Goal: Download file/media

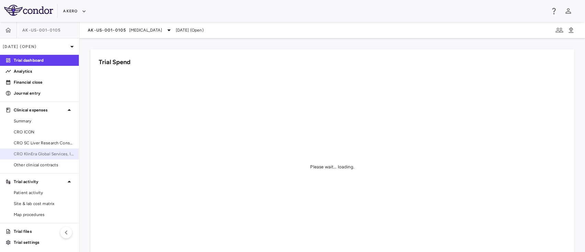
click at [35, 154] on span "CRO KlinEra Global Services, Inc" at bounding box center [44, 154] width 60 height 6
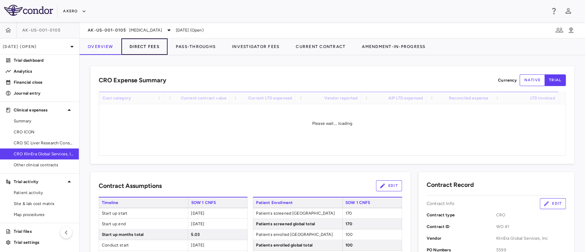
click at [155, 48] on button "Direct Fees" at bounding box center [144, 46] width 46 height 16
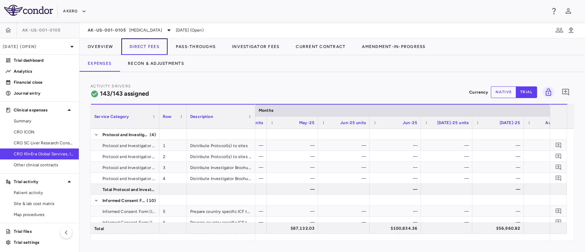
scroll to position [0, 3698]
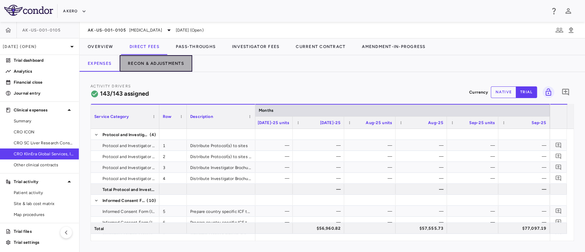
click at [157, 65] on button "Recon & Adjustments" at bounding box center [156, 63] width 73 height 16
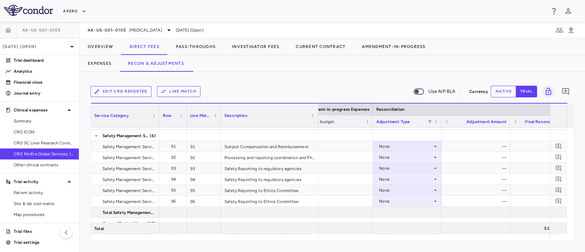
drag, startPoint x: 288, startPoint y: 108, endPoint x: 318, endPoint y: 107, distance: 30.2
click at [318, 107] on div at bounding box center [318, 116] width 3 height 24
click at [291, 196] on div "Safety Reporting to Ethics Committee" at bounding box center [270, 201] width 99 height 11
click at [475, 181] on div "—" at bounding box center [478, 179] width 59 height 11
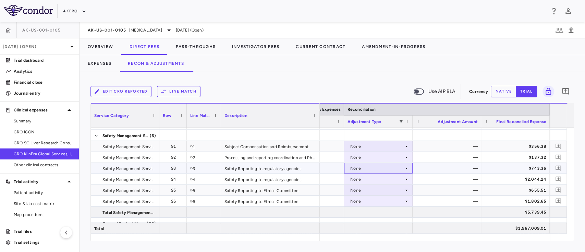
click at [402, 169] on div "None" at bounding box center [376, 168] width 53 height 11
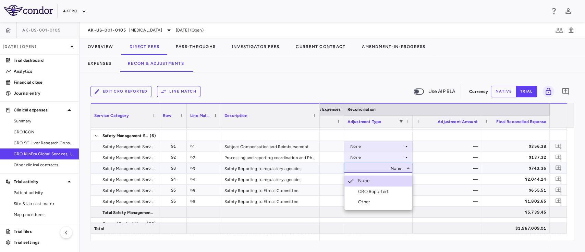
click at [379, 191] on div "CRO Reported" at bounding box center [374, 191] width 33 height 6
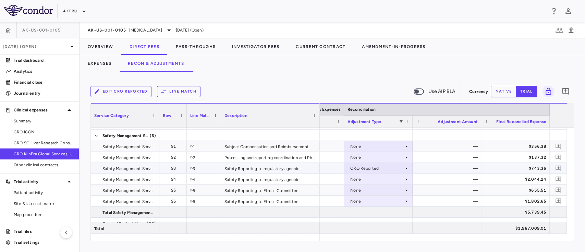
click at [431, 167] on div "—" at bounding box center [448, 168] width 59 height 11
click at [385, 190] on div "None" at bounding box center [376, 190] width 53 height 11
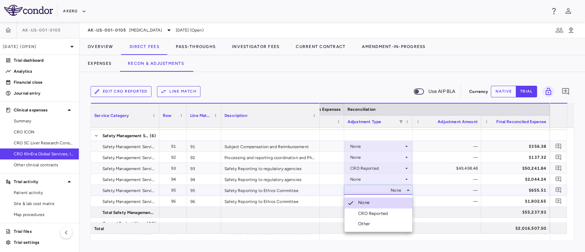
click at [379, 214] on div "CRO Reported" at bounding box center [374, 213] width 33 height 6
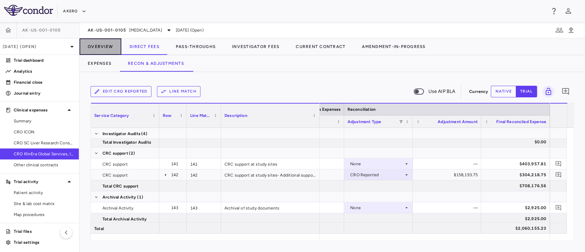
click at [100, 45] on button "Overview" at bounding box center [101, 46] width 42 height 16
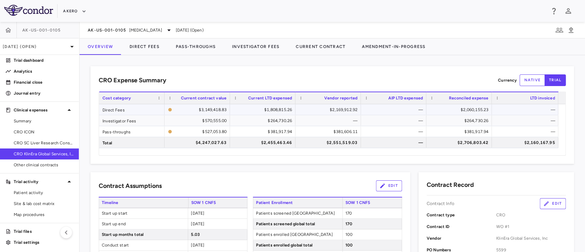
click at [462, 109] on div "$2,060,155.23" at bounding box center [461, 109] width 56 height 11
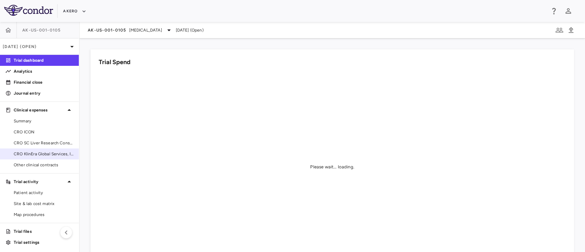
click at [18, 158] on link "CRO KlinEra Global Services, Inc" at bounding box center [39, 154] width 79 height 10
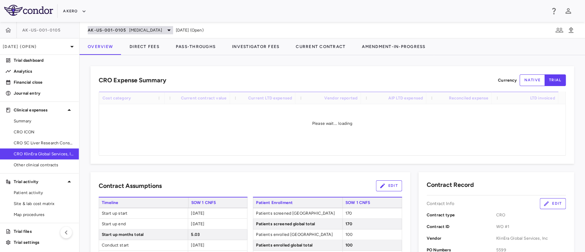
click at [151, 30] on span "[MEDICAL_DATA]" at bounding box center [145, 30] width 33 height 6
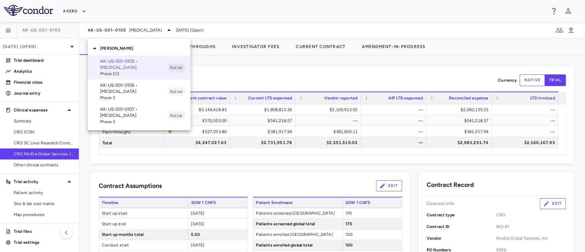
click at [125, 84] on p "AK-US-001-0106 • [MEDICAL_DATA]" at bounding box center [133, 88] width 67 height 12
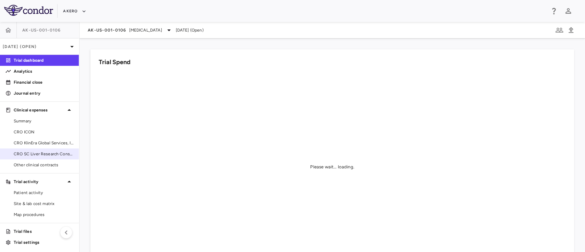
click at [24, 148] on div "CRO SC Liver Research Consortium LLC" at bounding box center [39, 153] width 79 height 11
click at [21, 146] on span "CRO KlinEra Global Services, Inc" at bounding box center [44, 143] width 60 height 6
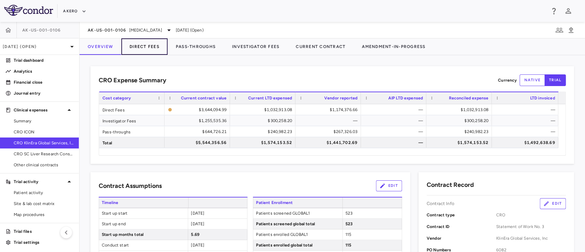
click at [144, 50] on button "Direct Fees" at bounding box center [144, 46] width 46 height 16
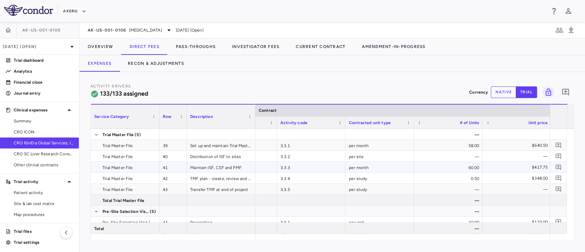
click at [293, 169] on div "3.3.3" at bounding box center [311, 167] width 69 height 11
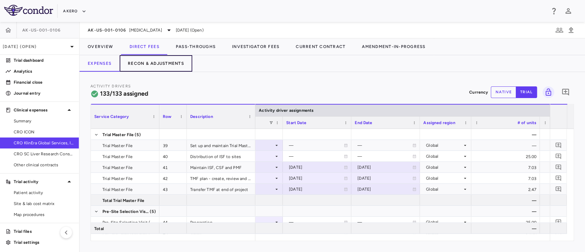
click at [157, 61] on button "Recon & Adjustments" at bounding box center [156, 63] width 73 height 16
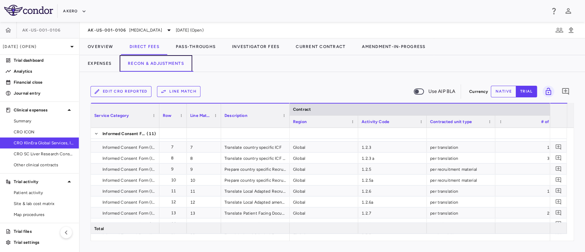
scroll to position [121, 0]
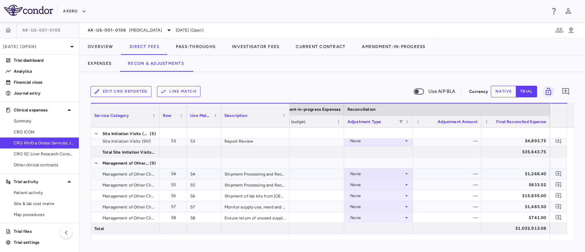
click at [439, 174] on div "—" at bounding box center [448, 173] width 59 height 11
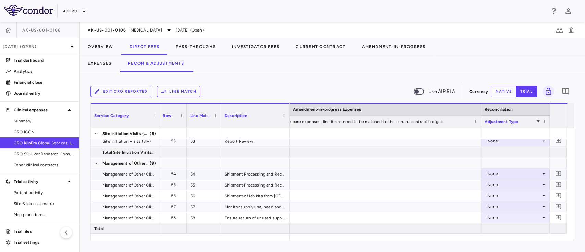
click at [511, 171] on div "None" at bounding box center [513, 173] width 53 height 11
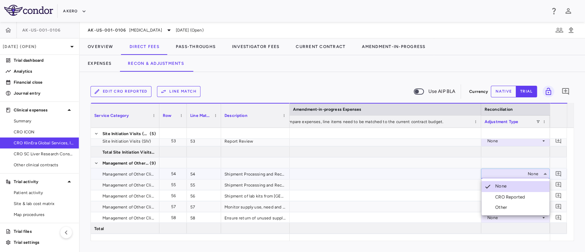
click at [512, 197] on div "CRO Reported" at bounding box center [511, 197] width 33 height 6
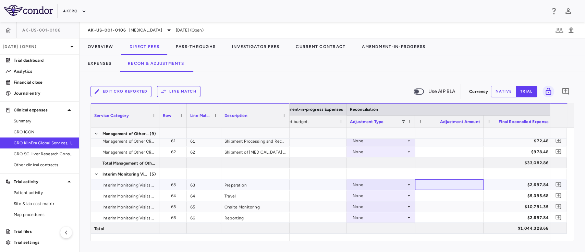
click at [455, 183] on div "—" at bounding box center [450, 184] width 59 height 11
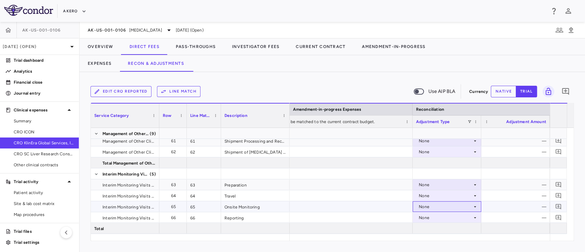
click at [465, 207] on div "None" at bounding box center [445, 206] width 53 height 11
click at [451, 226] on div "CRO Reported" at bounding box center [443, 228] width 33 height 6
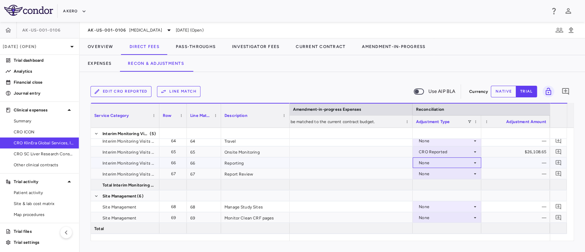
click at [441, 165] on div "None" at bounding box center [445, 162] width 53 height 11
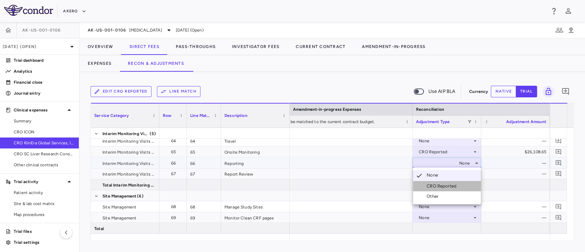
click at [438, 185] on div "CRO Reported" at bounding box center [443, 186] width 33 height 6
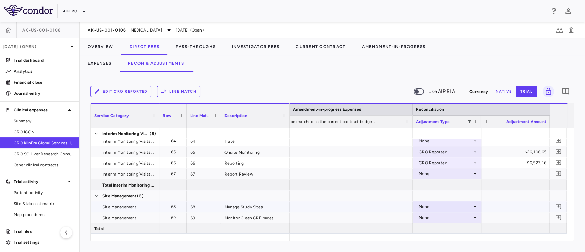
click at [445, 204] on div "None" at bounding box center [445, 206] width 53 height 11
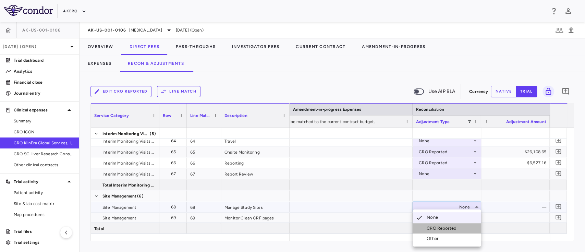
click at [444, 224] on li "CRO Reported" at bounding box center [447, 228] width 68 height 10
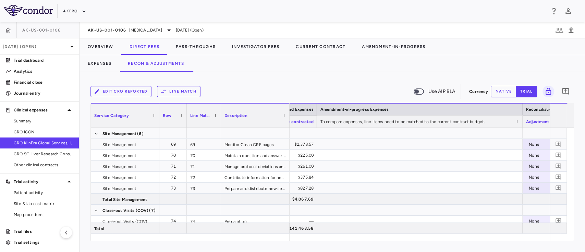
scroll to position [0, 1239]
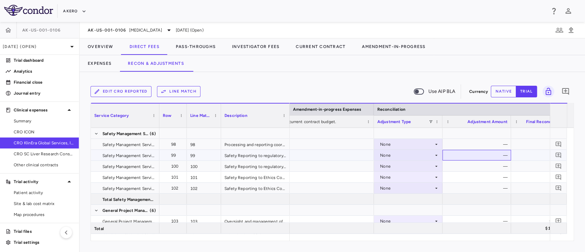
click at [450, 156] on div "—" at bounding box center [478, 155] width 59 height 11
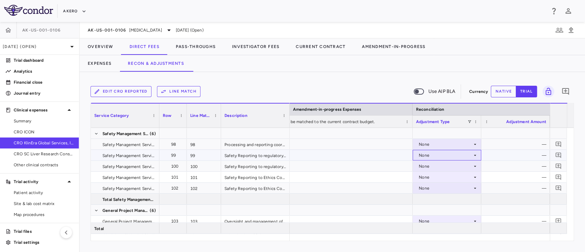
click at [453, 156] on div "None" at bounding box center [445, 155] width 53 height 11
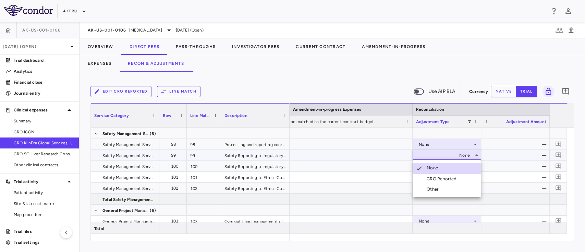
click at [444, 178] on div "CRO Reported" at bounding box center [443, 179] width 33 height 6
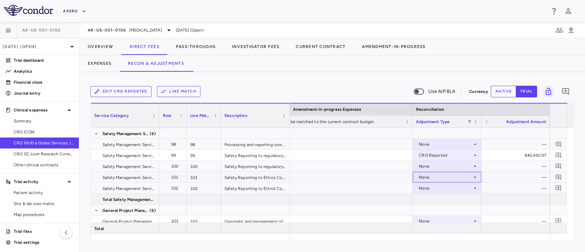
click at [443, 175] on div "None" at bounding box center [445, 177] width 53 height 11
click at [438, 200] on div "CRO Reported" at bounding box center [443, 201] width 33 height 6
click at [500, 176] on div "—" at bounding box center [516, 177] width 59 height 11
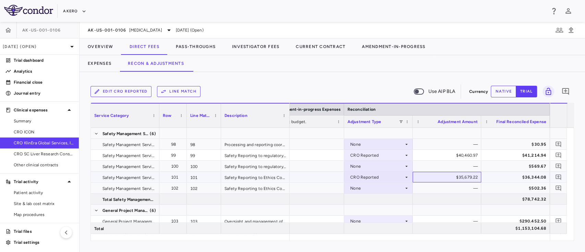
click at [444, 178] on div "$35,679.22" at bounding box center [448, 177] width 59 height 11
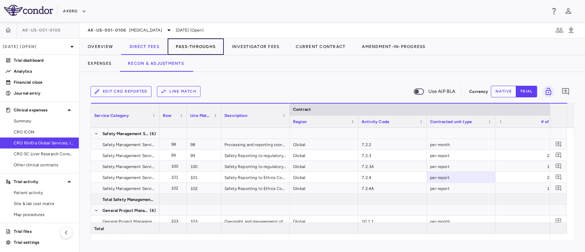
click at [198, 49] on button "Pass-Throughs" at bounding box center [196, 46] width 56 height 16
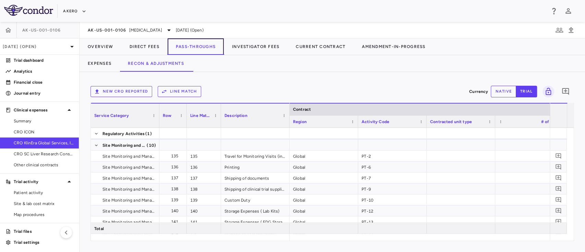
scroll to position [20, 0]
click at [95, 58] on button "Expenses" at bounding box center [100, 63] width 40 height 16
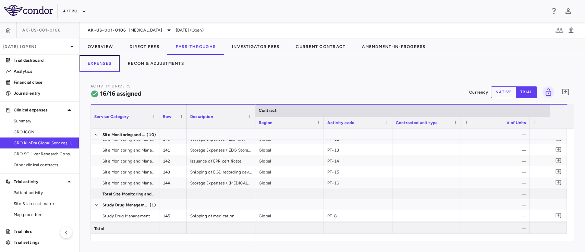
scroll to position [105, 0]
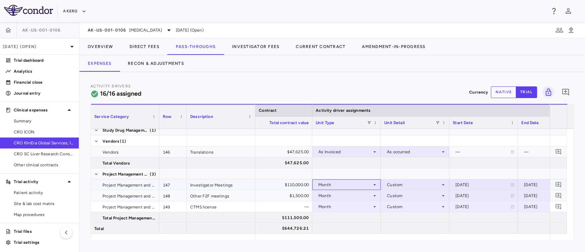
click at [344, 184] on div "Month" at bounding box center [344, 184] width 53 height 11
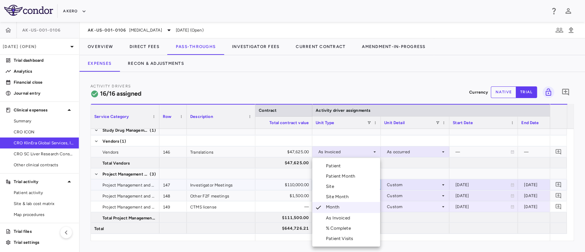
click at [339, 219] on div "As Invoiced" at bounding box center [339, 218] width 27 height 6
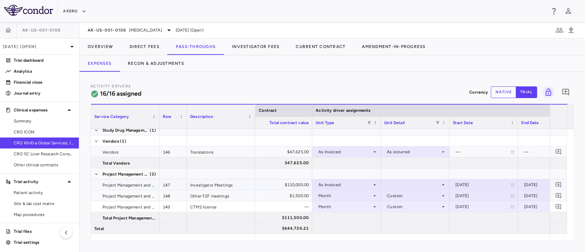
click at [389, 184] on div at bounding box center [415, 185] width 62 height 10
click at [398, 198] on div "As occurred" at bounding box center [407, 197] width 27 height 6
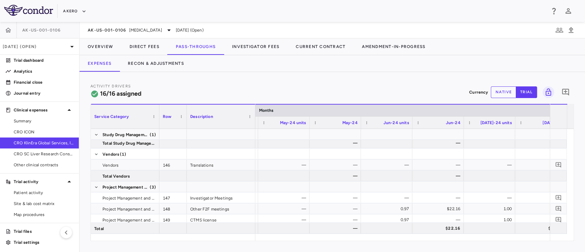
scroll to position [0, 1205]
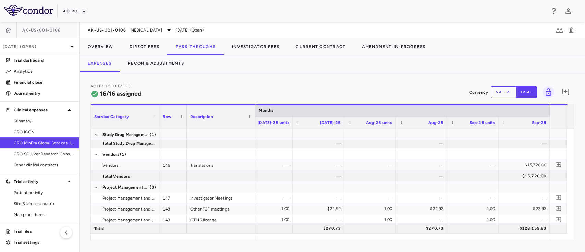
click at [503, 92] on button "native" at bounding box center [503, 92] width 25 height 12
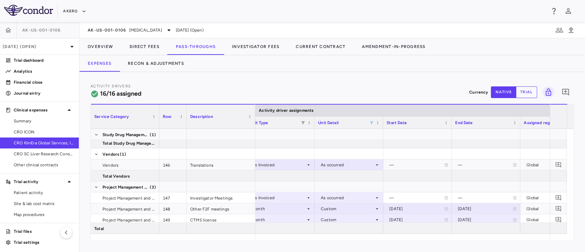
click at [370, 124] on span at bounding box center [371, 123] width 4 height 4
click at [374, 144] on div "(Select All)" at bounding box center [404, 148] width 64 height 8
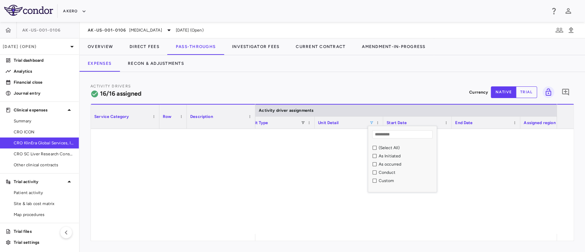
click at [375, 166] on div "As occurred" at bounding box center [404, 164] width 64 height 8
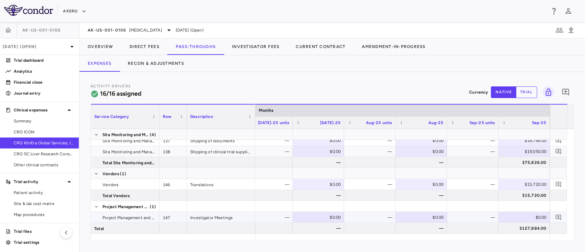
click at [527, 213] on div "$0.00" at bounding box center [525, 217] width 42 height 11
click at [527, 213] on input "number" at bounding box center [529, 217] width 40 height 11
type input "******"
click at [473, 206] on div at bounding box center [472, 206] width 45 height 10
click at [518, 89] on button "trial" at bounding box center [526, 92] width 21 height 12
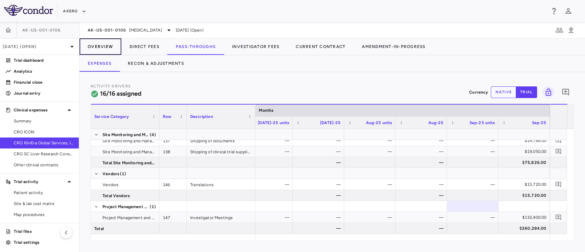
click at [99, 46] on button "Overview" at bounding box center [101, 46] width 42 height 16
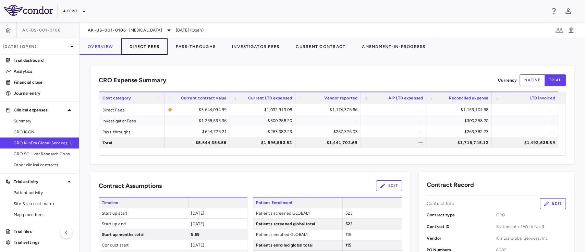
click at [149, 53] on button "Direct Fees" at bounding box center [144, 46] width 46 height 16
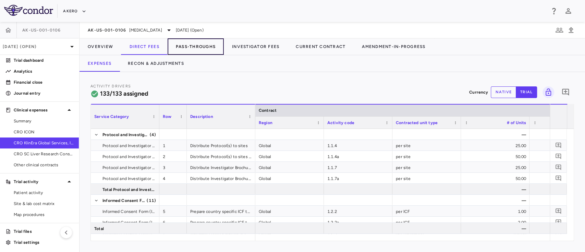
click at [192, 45] on button "Pass-Throughs" at bounding box center [196, 46] width 56 height 16
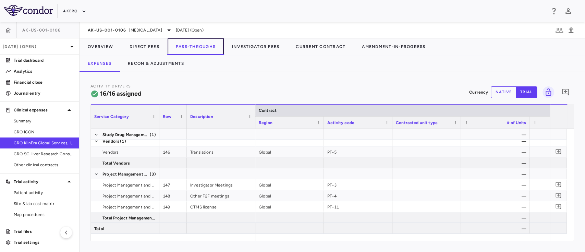
scroll to position [159, 0]
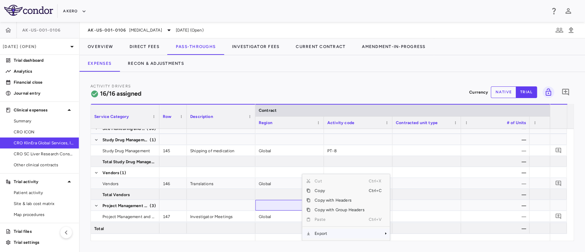
click at [332, 234] on span "Export" at bounding box center [340, 234] width 58 height 10
click at [405, 234] on span "Excel Export" at bounding box center [413, 234] width 32 height 10
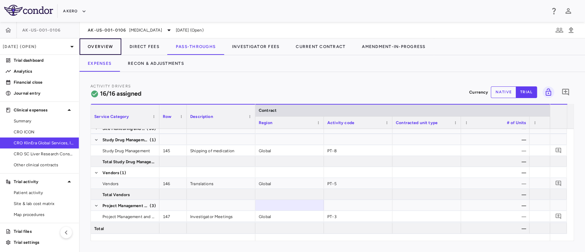
click at [102, 46] on button "Overview" at bounding box center [101, 46] width 42 height 16
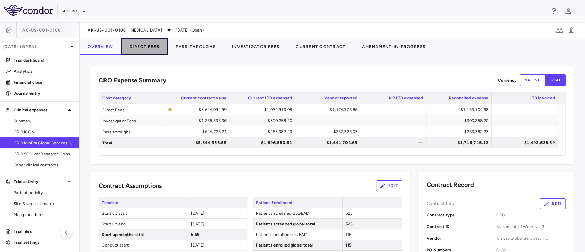
click at [156, 42] on button "Direct Fees" at bounding box center [144, 46] width 46 height 16
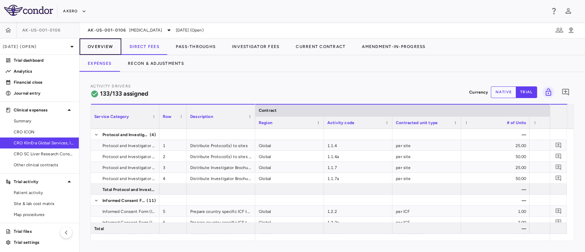
click at [109, 48] on button "Overview" at bounding box center [101, 46] width 42 height 16
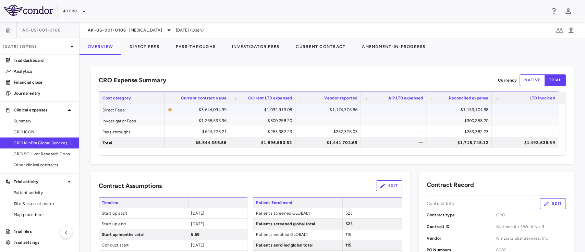
click at [284, 111] on div "$1,032,913.08" at bounding box center [264, 109] width 56 height 11
click at [277, 130] on div "$263,382.23" at bounding box center [264, 131] width 56 height 11
click at [151, 47] on button "Direct Fees" at bounding box center [144, 46] width 46 height 16
click at [199, 48] on button "Pass-Throughs" at bounding box center [196, 46] width 56 height 16
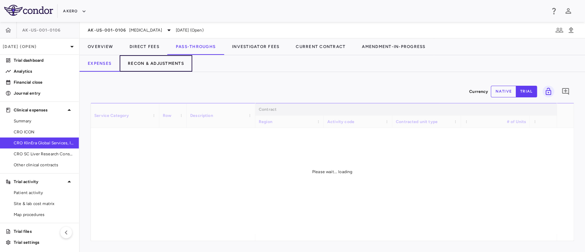
click at [161, 62] on button "Recon & Adjustments" at bounding box center [156, 63] width 73 height 16
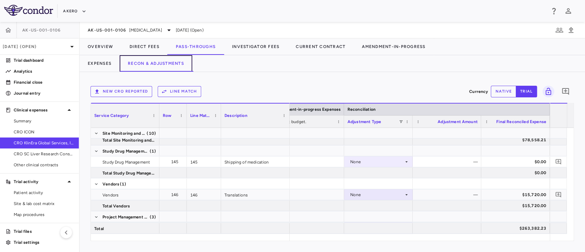
scroll to position [160, 0]
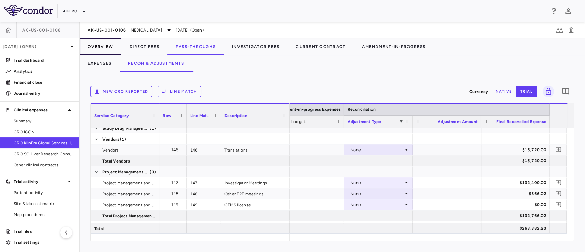
click at [96, 45] on button "Overview" at bounding box center [101, 46] width 42 height 16
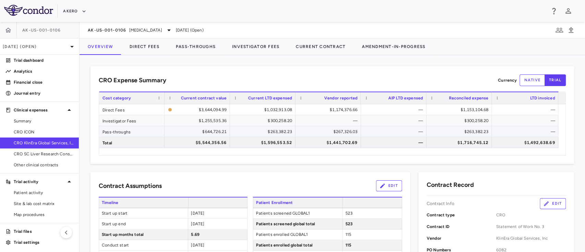
click at [475, 133] on div "$263,382.23" at bounding box center [461, 131] width 56 height 11
click at [153, 48] on button "Direct Fees" at bounding box center [144, 46] width 46 height 16
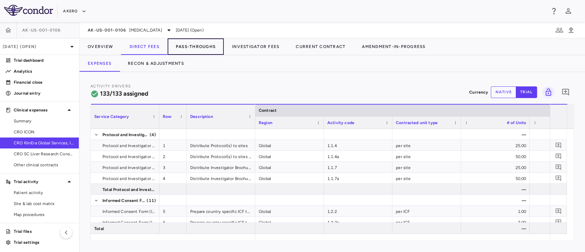
click at [201, 47] on button "Pass-Throughs" at bounding box center [196, 46] width 56 height 16
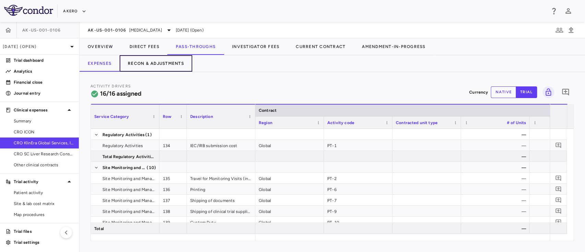
click at [161, 62] on button "Recon & Adjustments" at bounding box center [156, 63] width 73 height 16
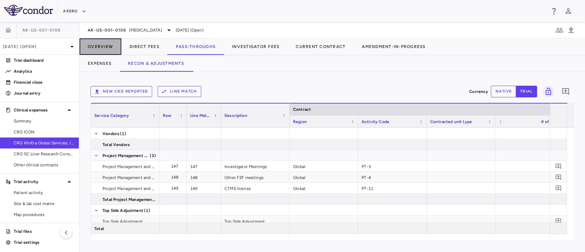
click at [98, 45] on button "Overview" at bounding box center [101, 46] width 42 height 16
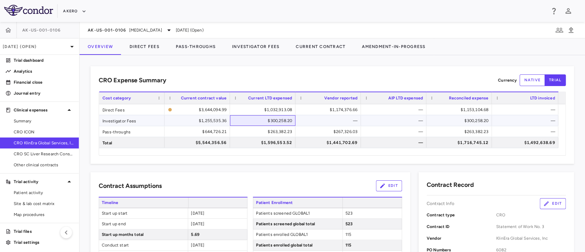
click at [275, 120] on div "$300,258.20" at bounding box center [264, 120] width 56 height 11
click at [162, 32] on span "[MEDICAL_DATA]" at bounding box center [145, 30] width 33 height 6
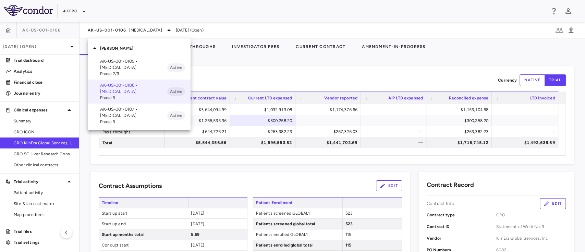
click at [135, 64] on p "AK-US-001-0105 • [MEDICAL_DATA]" at bounding box center [133, 64] width 67 height 12
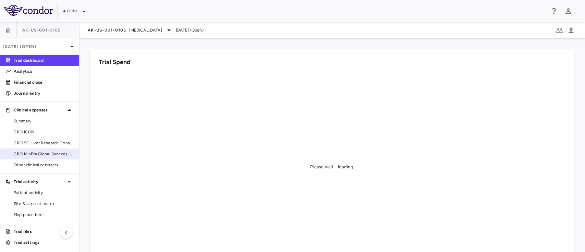
click at [36, 153] on span "CRO KlinEra Global Services, Inc" at bounding box center [44, 154] width 60 height 6
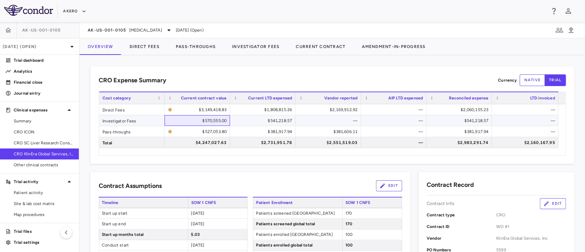
click at [211, 122] on div "$570,555.00" at bounding box center [199, 120] width 56 height 11
click at [269, 123] on div "$541,218.57" at bounding box center [264, 120] width 56 height 11
click at [339, 124] on div "—" at bounding box center [330, 120] width 56 height 11
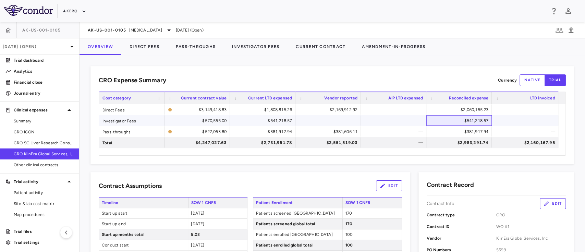
click at [475, 121] on div "$541,218.57" at bounding box center [461, 120] width 56 height 11
click at [271, 215] on span "Patients screened [GEOGRAPHIC_DATA]" at bounding box center [297, 213] width 89 height 10
click at [438, 204] on p "Contract Info" at bounding box center [441, 203] width 28 height 6
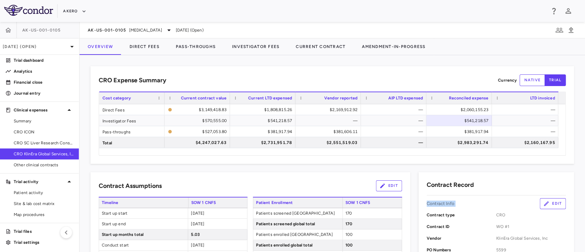
click at [438, 204] on p "Contract Info" at bounding box center [441, 203] width 28 height 6
click at [345, 214] on span "170" at bounding box center [348, 213] width 7 height 5
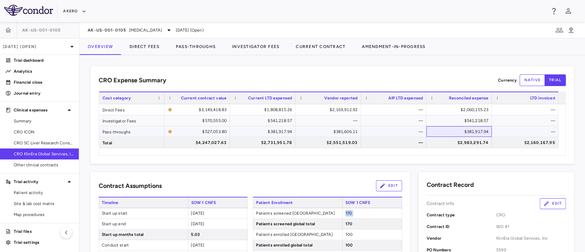
click at [465, 131] on div "$381,917.94" at bounding box center [461, 131] width 56 height 11
click at [463, 141] on div "$2,983,291.74" at bounding box center [461, 142] width 56 height 11
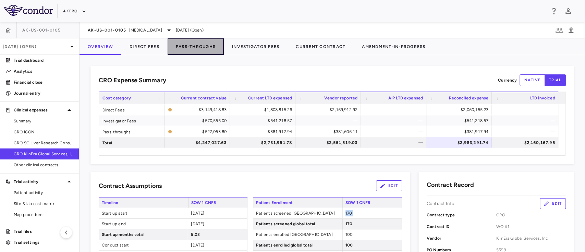
click at [190, 49] on button "Pass-Throughs" at bounding box center [196, 46] width 56 height 16
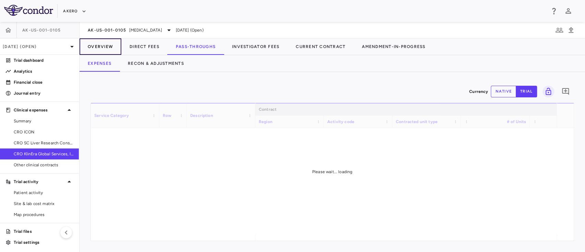
click at [109, 41] on button "Overview" at bounding box center [101, 46] width 42 height 16
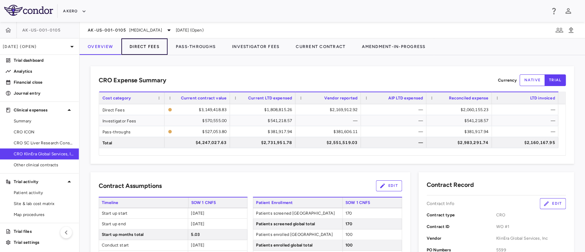
click at [149, 45] on button "Direct Fees" at bounding box center [144, 46] width 46 height 16
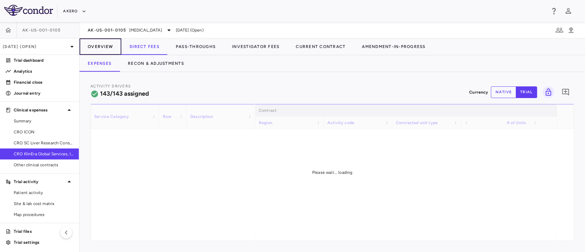
click at [104, 44] on button "Overview" at bounding box center [101, 46] width 42 height 16
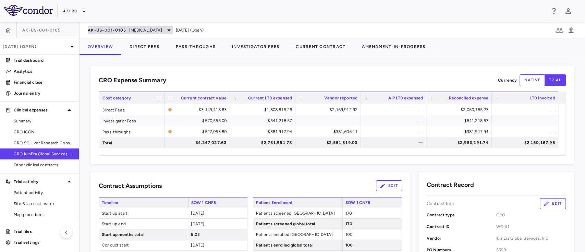
click at [161, 32] on span "[MEDICAL_DATA]" at bounding box center [145, 30] width 33 height 6
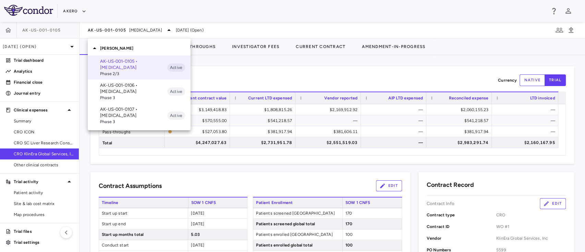
click at [132, 119] on span "Phase 3" at bounding box center [133, 122] width 67 height 6
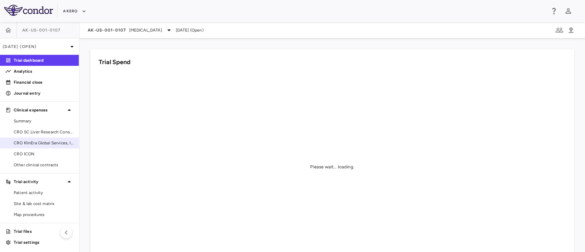
click at [31, 144] on span "CRO KlinEra Global Services, Inc." at bounding box center [44, 143] width 60 height 6
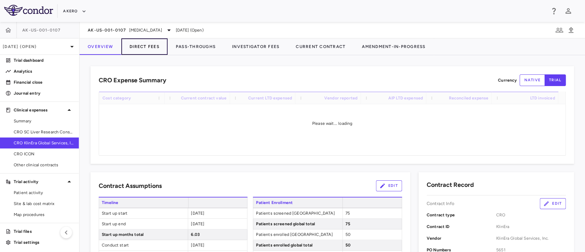
click at [151, 49] on button "Direct Fees" at bounding box center [144, 46] width 46 height 16
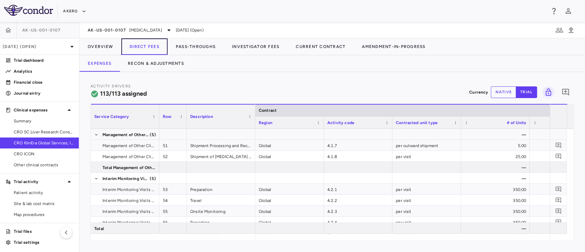
scroll to position [773, 0]
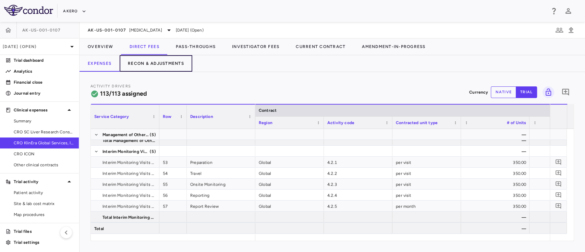
click at [161, 61] on button "Recon & Adjustments" at bounding box center [156, 63] width 73 height 16
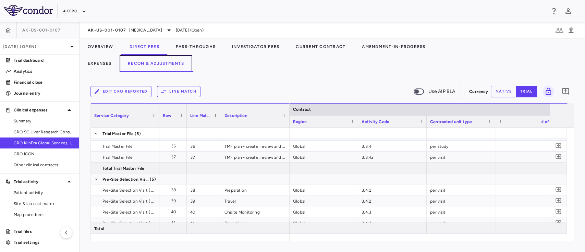
scroll to position [866, 0]
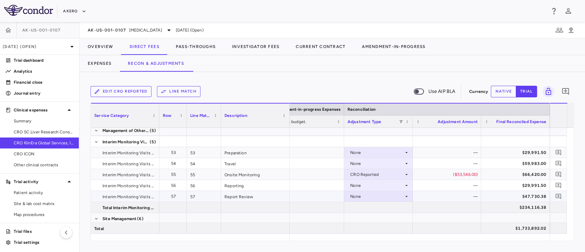
click at [439, 198] on div "—" at bounding box center [448, 196] width 59 height 11
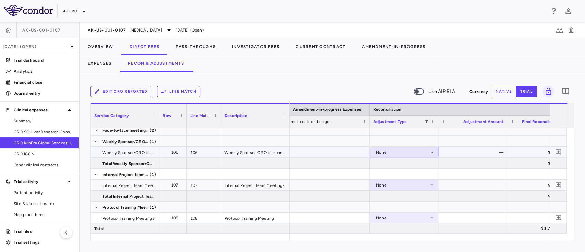
click at [399, 152] on div "None" at bounding box center [402, 152] width 53 height 11
click at [396, 176] on div "CRO Reported" at bounding box center [400, 175] width 33 height 6
click at [106, 50] on button "Overview" at bounding box center [101, 46] width 42 height 16
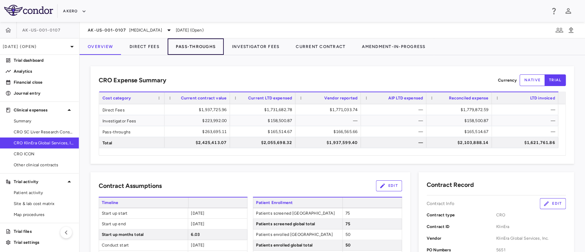
click at [188, 47] on button "Pass-Throughs" at bounding box center [196, 46] width 56 height 16
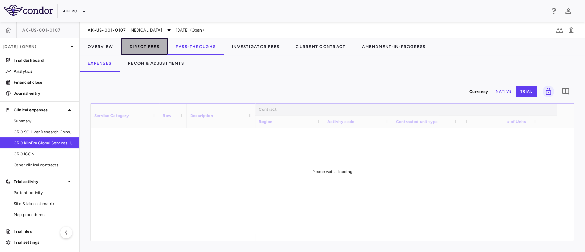
click at [143, 42] on button "Direct Fees" at bounding box center [144, 46] width 46 height 16
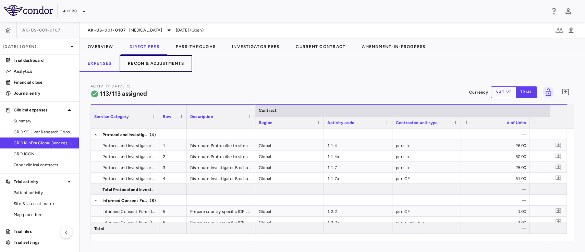
click at [158, 67] on button "Recon & Adjustments" at bounding box center [156, 63] width 73 height 16
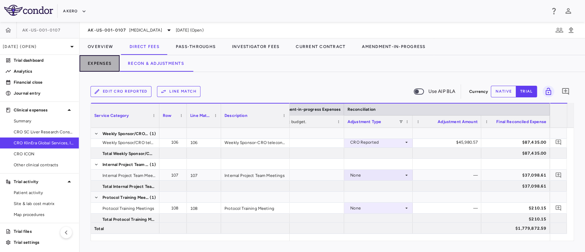
click at [101, 66] on button "Expenses" at bounding box center [100, 63] width 40 height 16
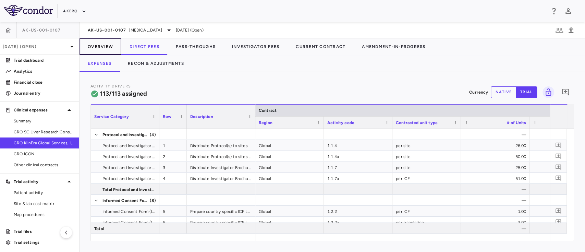
click at [97, 44] on button "Overview" at bounding box center [101, 46] width 42 height 16
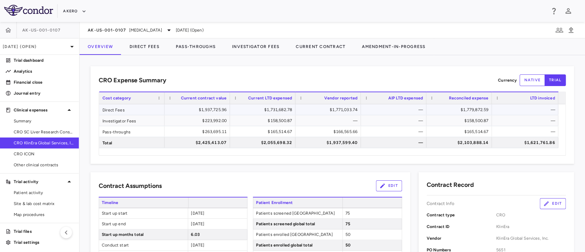
click at [466, 109] on div "$1,779,872.59" at bounding box center [461, 109] width 56 height 11
click at [342, 208] on div "75" at bounding box center [371, 213] width 59 height 10
click at [151, 44] on button "Direct Fees" at bounding box center [144, 46] width 46 height 16
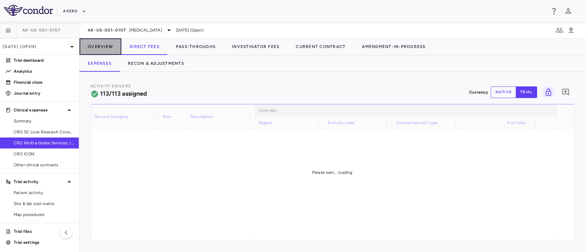
click at [102, 43] on button "Overview" at bounding box center [101, 46] width 42 height 16
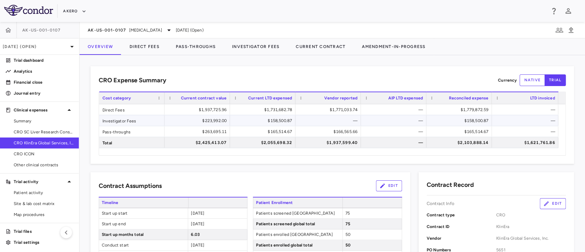
click at [276, 119] on div "$158,500.87" at bounding box center [264, 120] width 56 height 11
click at [36, 162] on span "Other clinical contracts" at bounding box center [44, 165] width 60 height 6
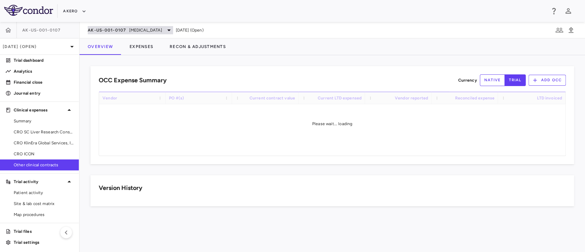
click at [151, 29] on span "[MEDICAL_DATA]" at bounding box center [145, 30] width 33 height 6
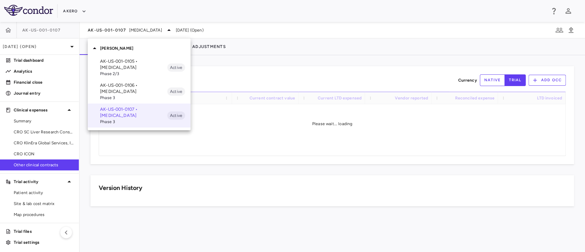
click at [130, 63] on p "AK-US-001-0105 • [MEDICAL_DATA]" at bounding box center [133, 64] width 67 height 12
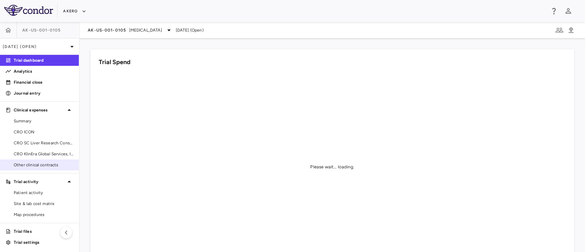
click at [33, 161] on link "Other clinical contracts" at bounding box center [39, 165] width 79 height 10
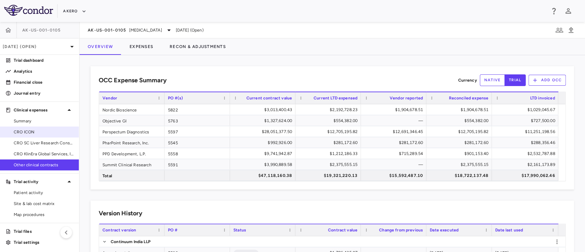
click at [36, 130] on span "CRO ICON" at bounding box center [44, 132] width 60 height 6
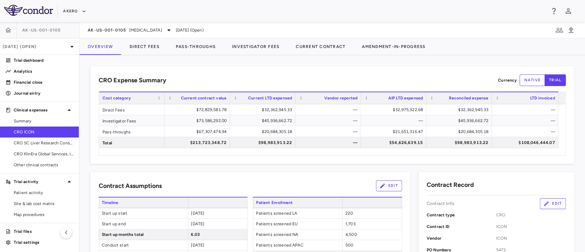
click at [0, 127] on link "CRO ICON" at bounding box center [39, 132] width 79 height 10
click at [33, 136] on link "CRO ICON" at bounding box center [39, 132] width 79 height 10
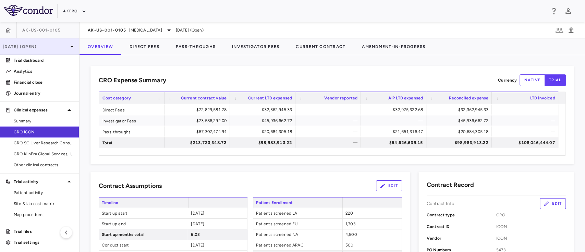
click at [55, 44] on p "[DATE] (Open)" at bounding box center [35, 47] width 65 height 6
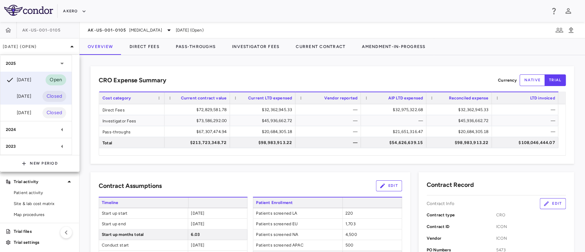
click at [26, 95] on div "[DATE]" at bounding box center [18, 96] width 25 height 8
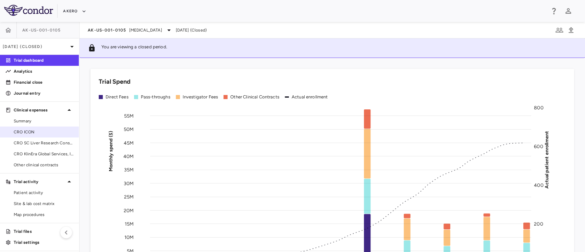
click at [30, 130] on span "CRO ICON" at bounding box center [44, 132] width 60 height 6
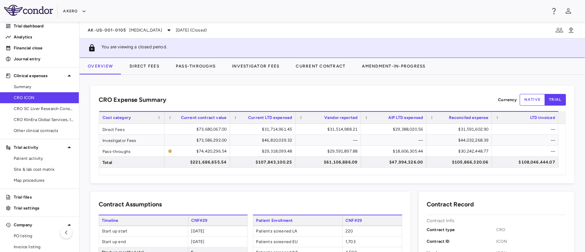
scroll to position [35, 0]
click at [24, 195] on p "Trial files" at bounding box center [44, 197] width 60 height 6
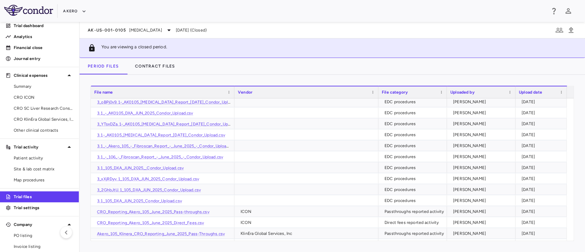
scroll to position [69, 0]
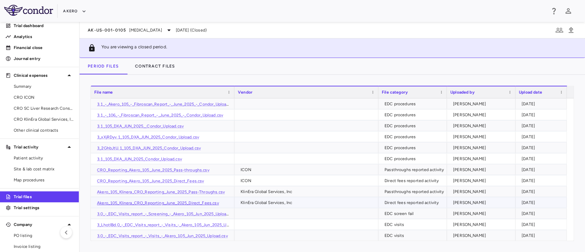
click at [141, 202] on link "Akero_105_Klinera_CRO_Reporting_June_2025_Direct_Fees.csv" at bounding box center [158, 202] width 122 height 5
click at [37, 95] on span "CRO ICON" at bounding box center [44, 97] width 60 height 6
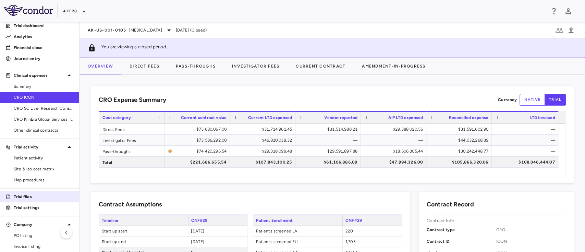
click at [38, 197] on p "Trial files" at bounding box center [44, 197] width 60 height 6
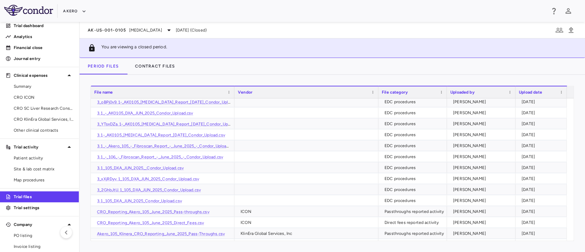
scroll to position [59, 0]
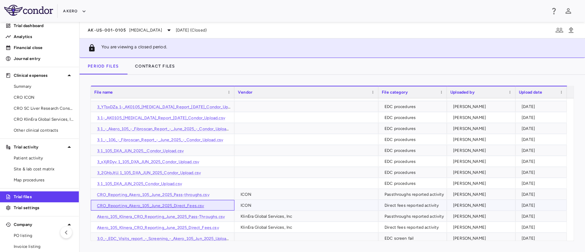
click at [158, 206] on link "CRO_Reporting_Akero_105_June_2025_Direct_Fees.csv" at bounding box center [150, 205] width 107 height 5
